Goal: Find specific page/section: Find specific page/section

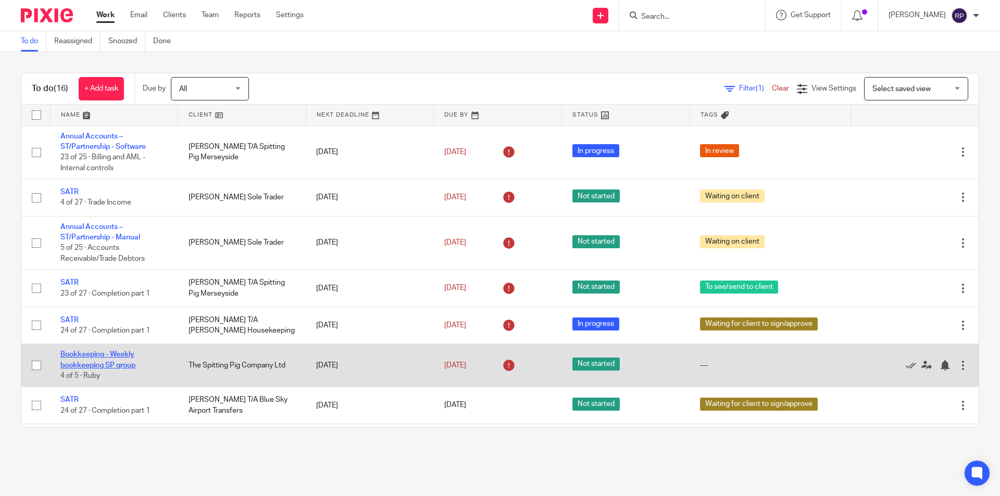
scroll to position [104, 0]
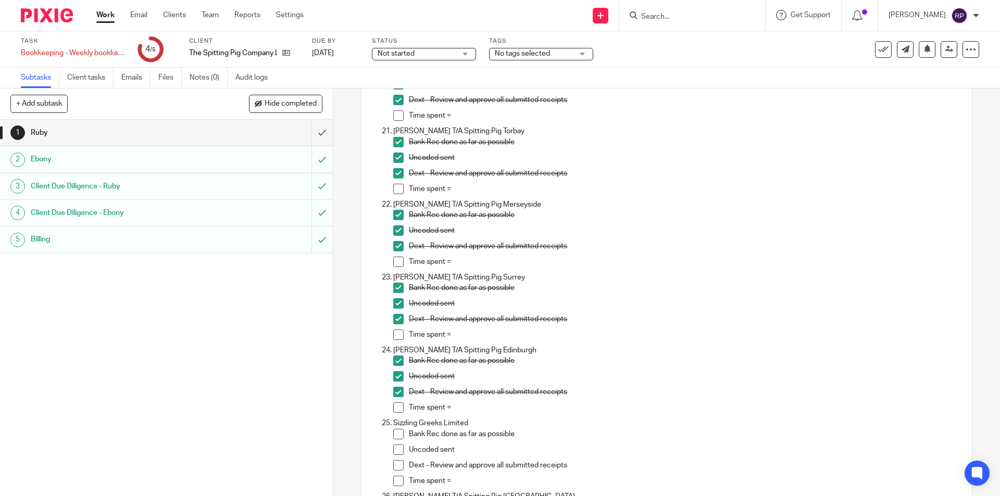
scroll to position [1719, 0]
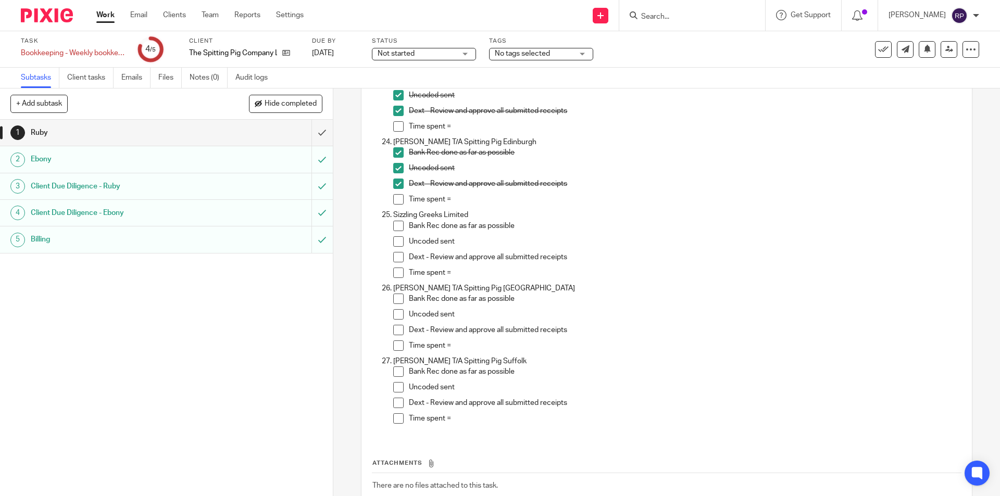
click at [676, 13] on input "Search" at bounding box center [687, 17] width 94 height 9
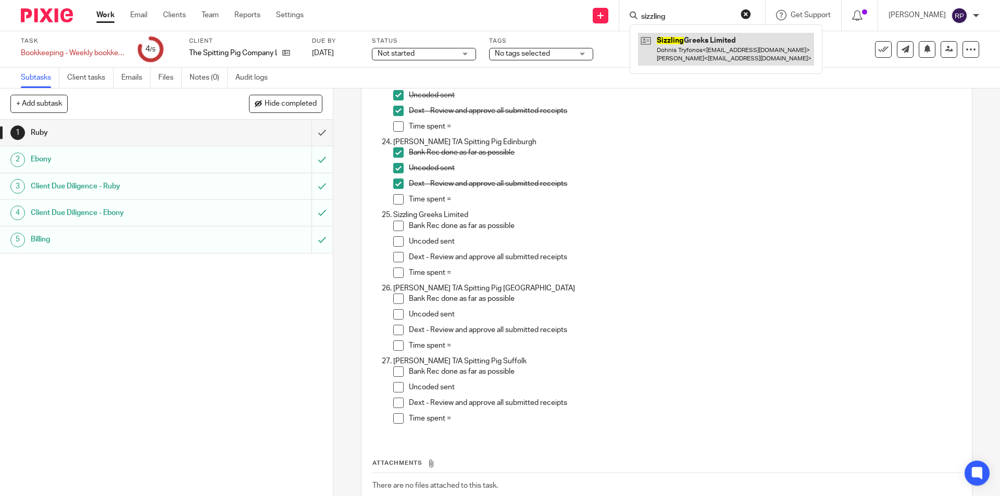
type input "sizzling"
click at [720, 60] on link at bounding box center [726, 49] width 176 height 32
click at [397, 222] on span at bounding box center [398, 226] width 10 height 10
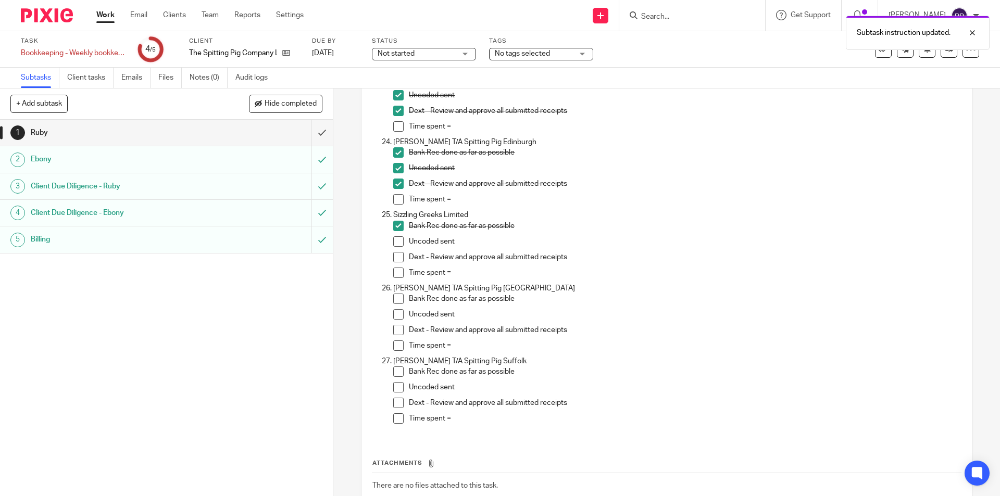
click at [400, 243] on li "Uncoded sent" at bounding box center [676, 245] width 567 height 16
click at [396, 242] on span at bounding box center [398, 242] width 10 height 10
click at [396, 259] on span at bounding box center [398, 257] width 10 height 10
click at [393, 300] on span at bounding box center [398, 299] width 10 height 10
click at [393, 318] on span at bounding box center [398, 314] width 10 height 10
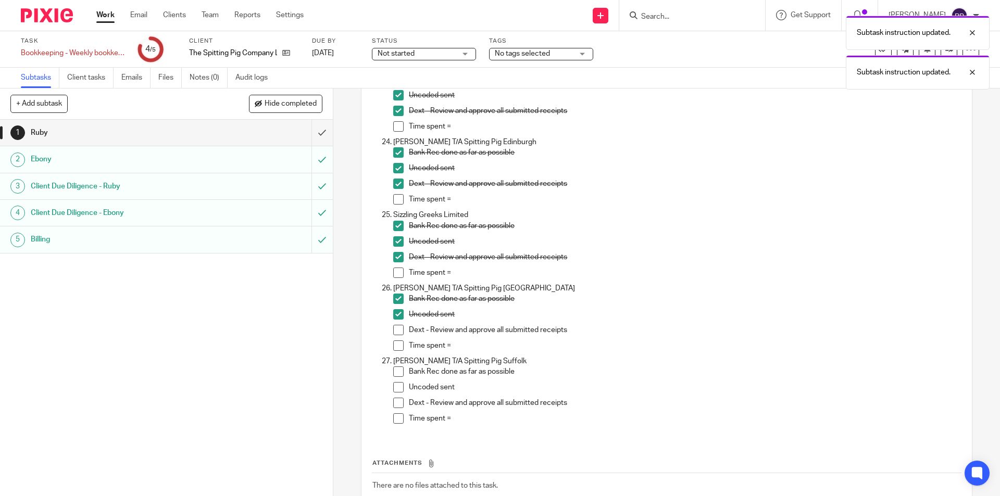
click at [393, 328] on span at bounding box center [398, 330] width 10 height 10
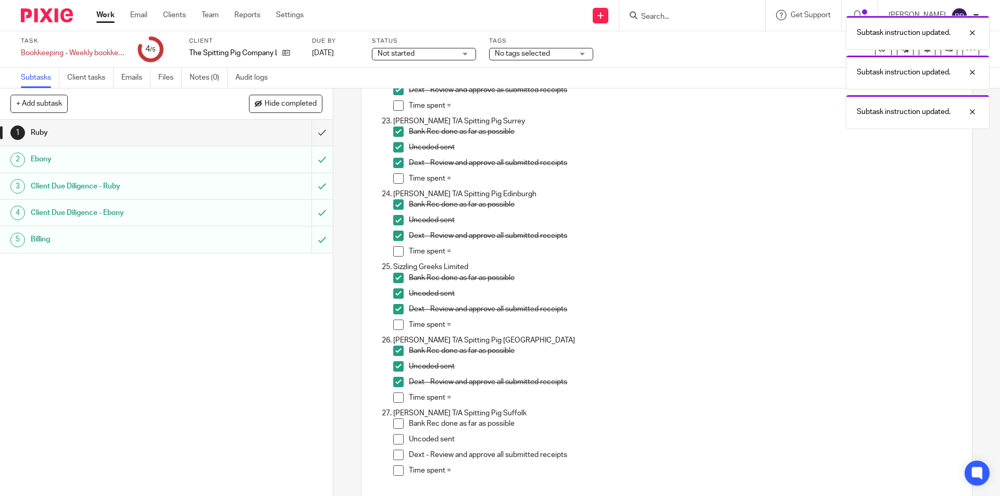
scroll to position [1787, 0]
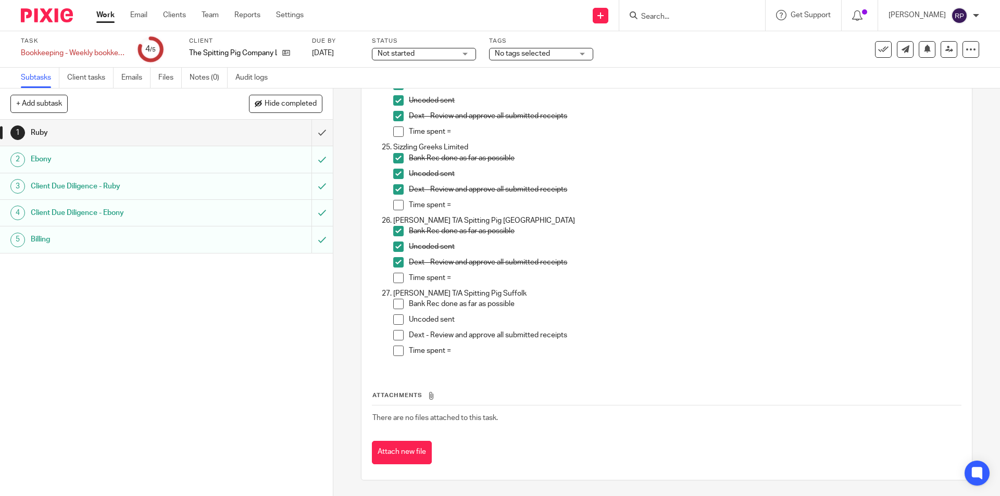
click at [393, 300] on span at bounding box center [398, 304] width 10 height 10
click at [393, 316] on span at bounding box center [398, 320] width 10 height 10
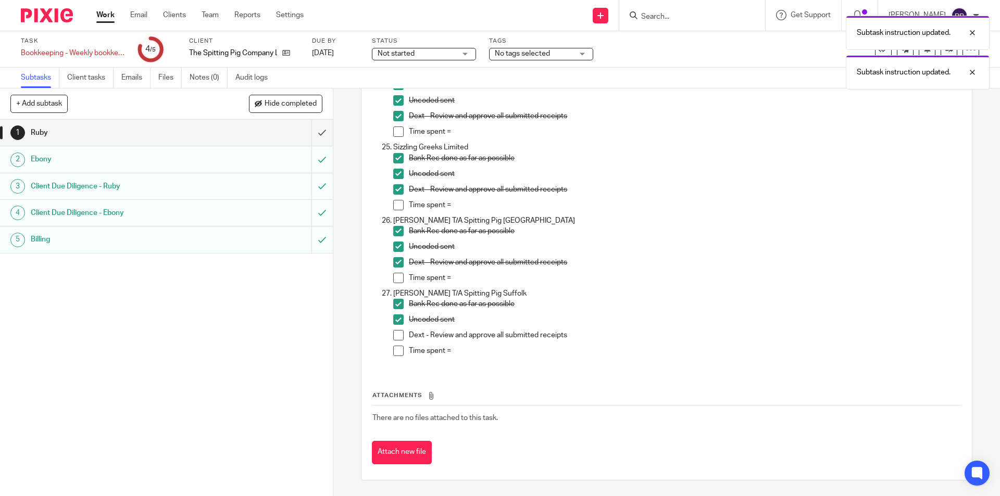
click at [393, 332] on span at bounding box center [398, 335] width 10 height 10
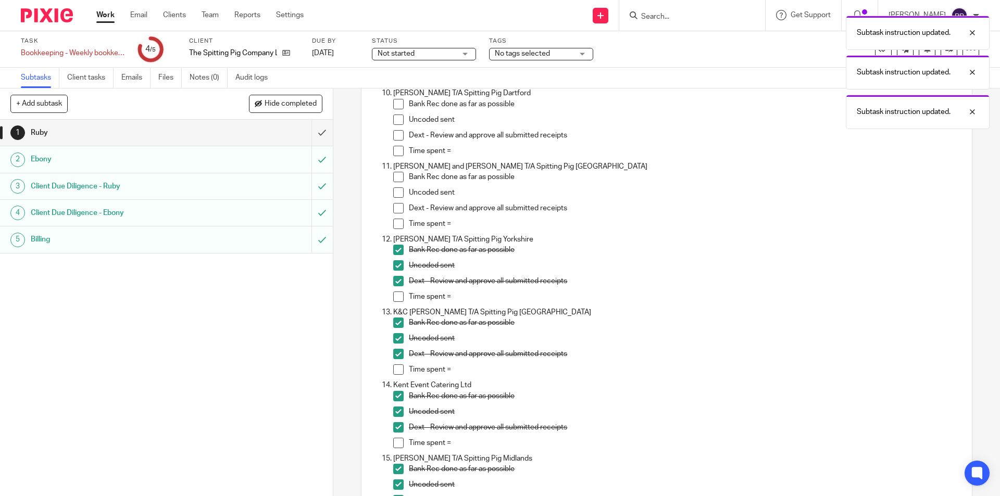
scroll to position [589, 0]
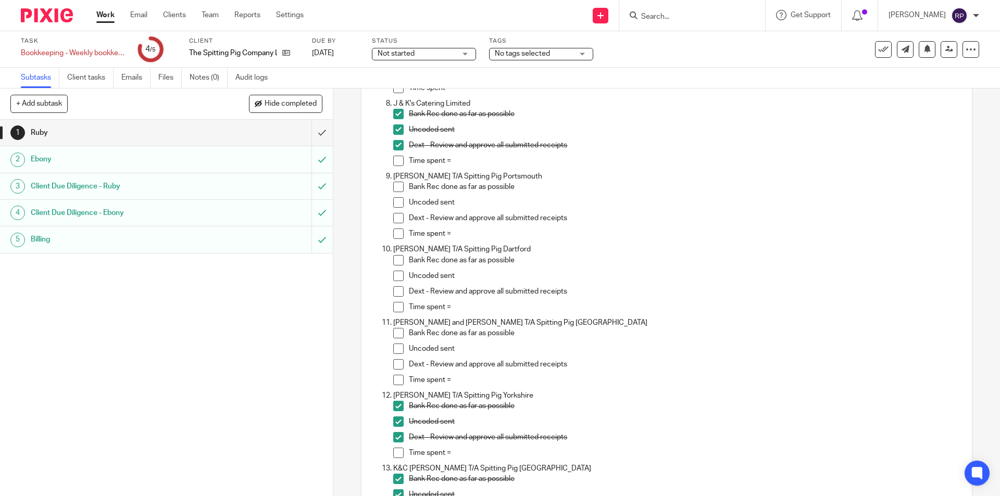
click at [393, 335] on span at bounding box center [398, 333] width 10 height 10
click at [394, 347] on span at bounding box center [398, 349] width 10 height 10
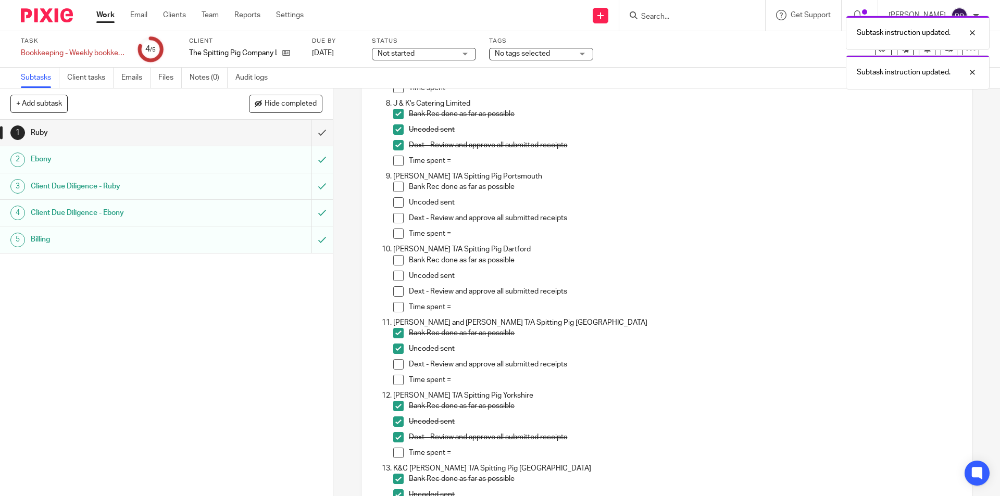
click at [396, 366] on span at bounding box center [398, 364] width 10 height 10
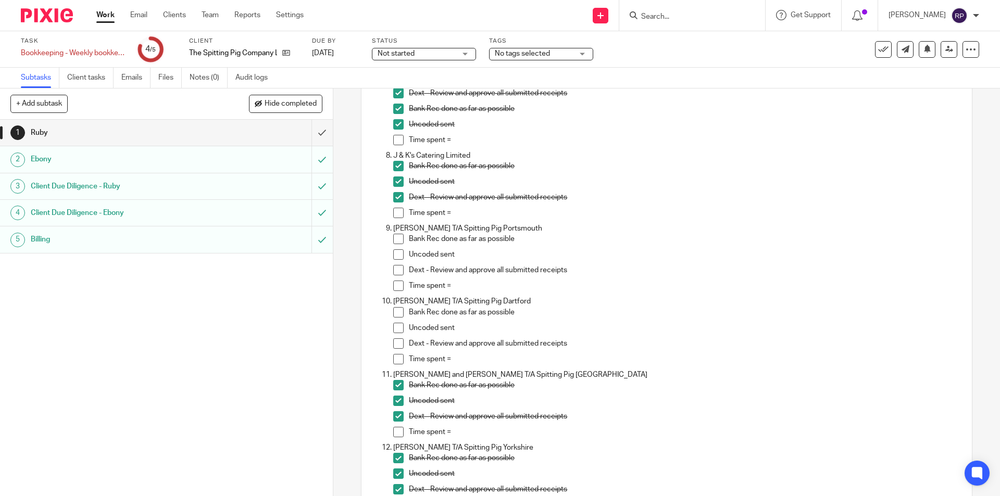
click at [282, 342] on div "1 Ruby 2 [GEOGRAPHIC_DATA] 3 Client Due Diligence - Ruby 4 Client Due Diligence…" at bounding box center [166, 308] width 333 height 377
click at [394, 269] on span at bounding box center [398, 270] width 10 height 10
click at [396, 243] on span at bounding box center [398, 239] width 10 height 10
click at [14, 495] on div "1 Ruby 2 [GEOGRAPHIC_DATA] 3 Client Due Diligence - Ruby 4 Client Due Diligence…" at bounding box center [166, 308] width 333 height 377
